Goal: Information Seeking & Learning: Check status

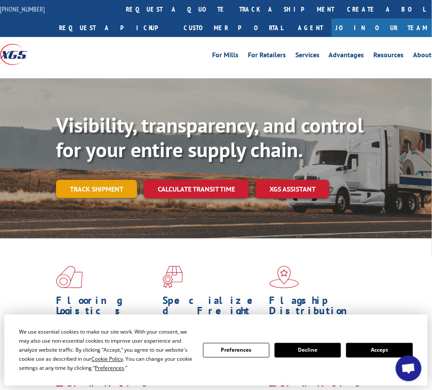
click at [104, 187] on link "Track shipment" at bounding box center [96, 189] width 81 height 18
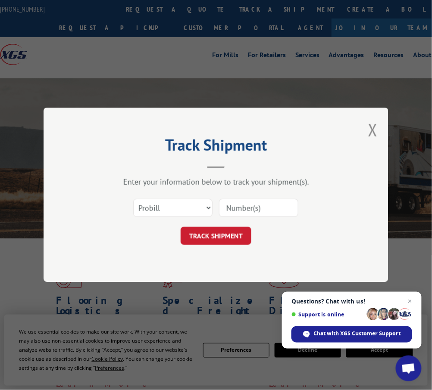
paste input "5206966"
type input "5206966"
click at [227, 234] on button "TRACK SHIPMENT" at bounding box center [216, 237] width 71 height 18
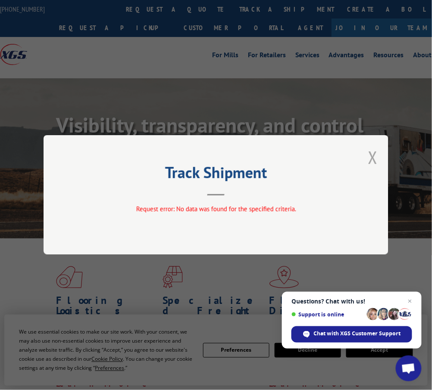
click at [370, 156] on button "Close modal" at bounding box center [372, 157] width 9 height 23
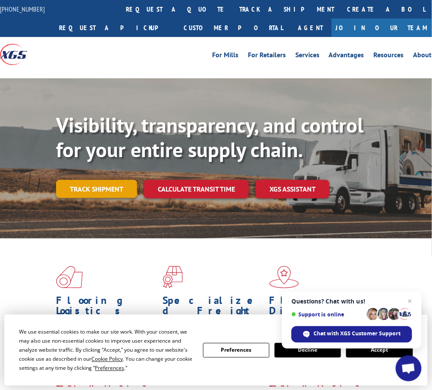
click at [100, 187] on link "Track shipment" at bounding box center [96, 189] width 81 height 18
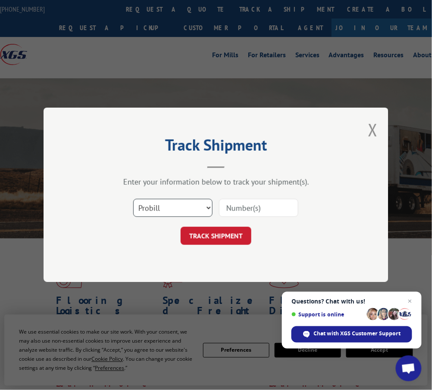
click at [205, 206] on select "Select category... Probill BOL PO" at bounding box center [172, 209] width 79 height 18
select select "bol"
click at [133, 200] on select "Select category... Probill BOL PO" at bounding box center [172, 209] width 79 height 18
click at [233, 208] on input at bounding box center [258, 209] width 79 height 18
paste input "5206966"
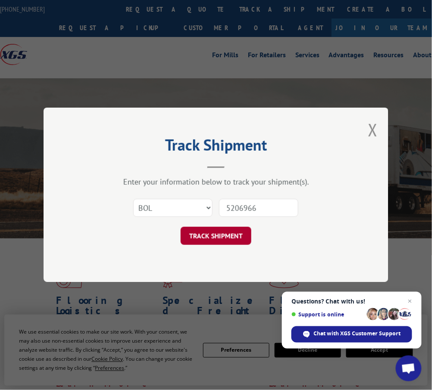
type input "5206966"
click at [212, 230] on button "TRACK SHIPMENT" at bounding box center [216, 237] width 71 height 18
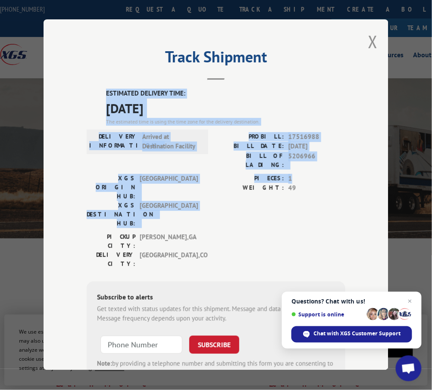
drag, startPoint x: 98, startPoint y: 86, endPoint x: 299, endPoint y: 151, distance: 211.1
click at [326, 165] on div "ESTIMATED DELIVERY TIME: [DATE] The estimated time is using the time zone for t…" at bounding box center [216, 244] width 259 height 310
copy div "ESTIMATED DELIVERY TIME: [DATE] The estimated time is using the time zone for t…"
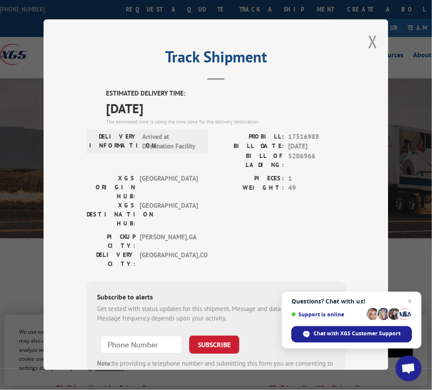
click at [308, 69] on header "Track Shipment" at bounding box center [216, 65] width 259 height 29
click at [371, 39] on button "Close modal" at bounding box center [372, 41] width 9 height 23
